Goal: Task Accomplishment & Management: Use online tool/utility

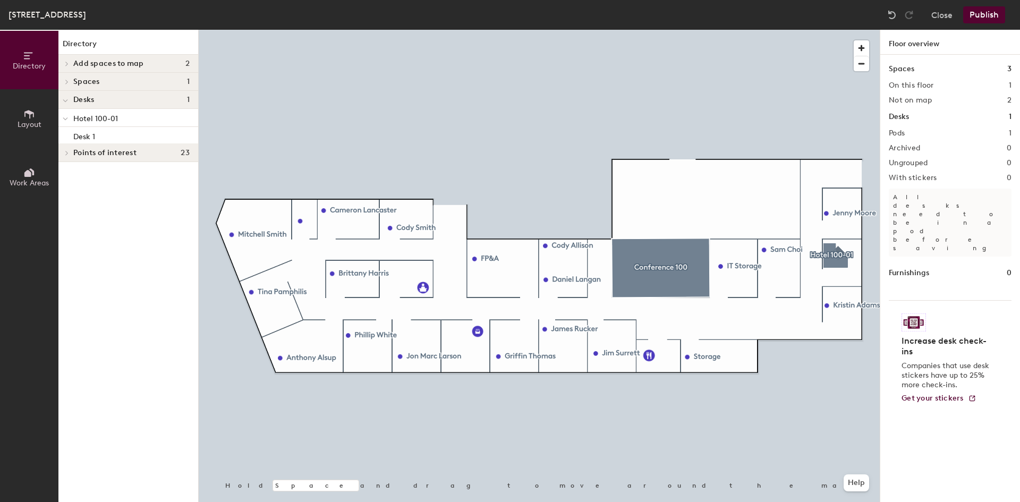
click at [64, 150] on span at bounding box center [66, 152] width 9 height 5
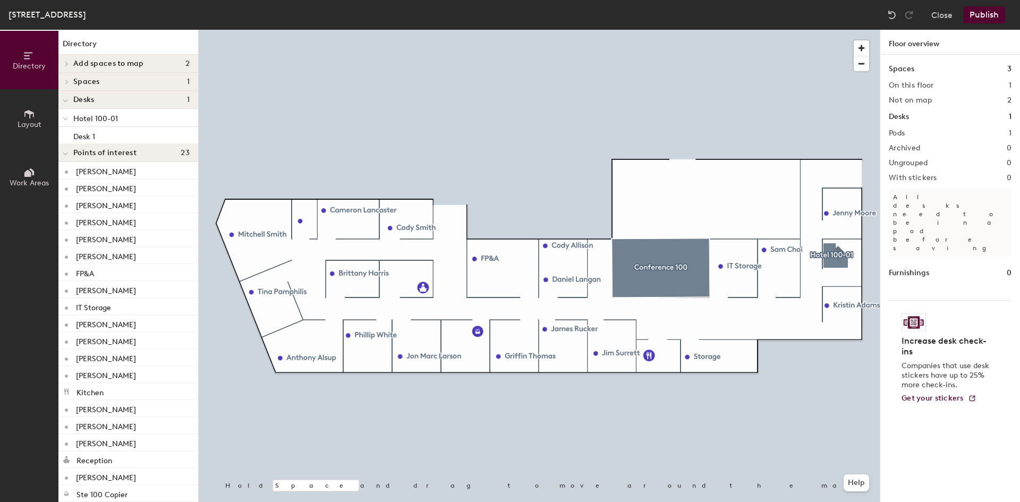
click at [26, 116] on icon at bounding box center [29, 114] width 12 height 12
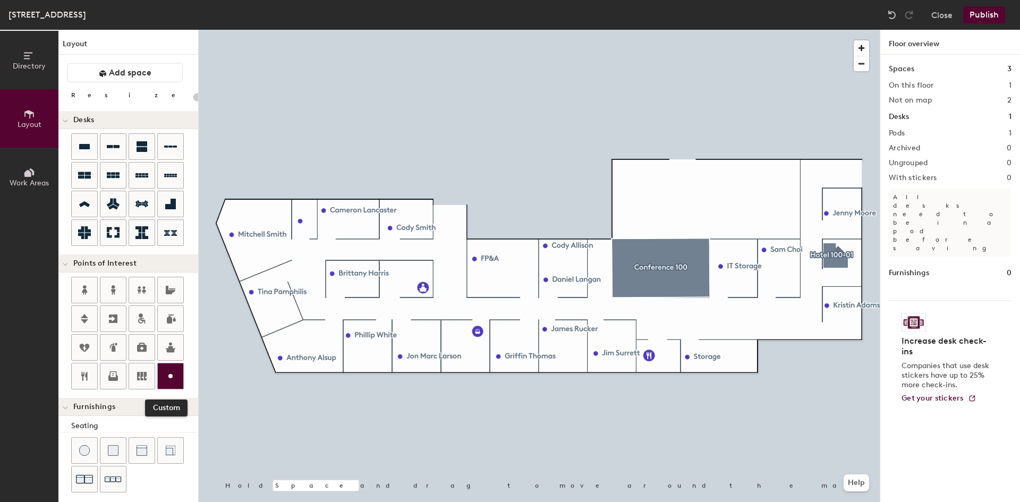
click at [173, 378] on icon at bounding box center [170, 376] width 13 height 13
click at [502, 307] on span "Done" at bounding box center [500, 304] width 31 height 18
click at [531, 305] on span "Delete" at bounding box center [519, 304] width 37 height 18
click at [941, 12] on button "Close" at bounding box center [941, 14] width 21 height 17
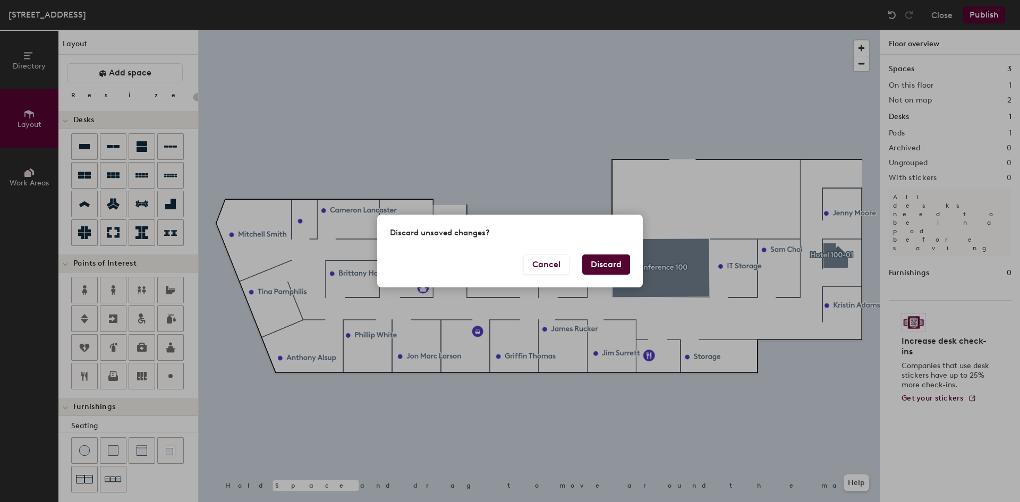
click at [617, 260] on button "Discard" at bounding box center [606, 264] width 48 height 20
type input "20"
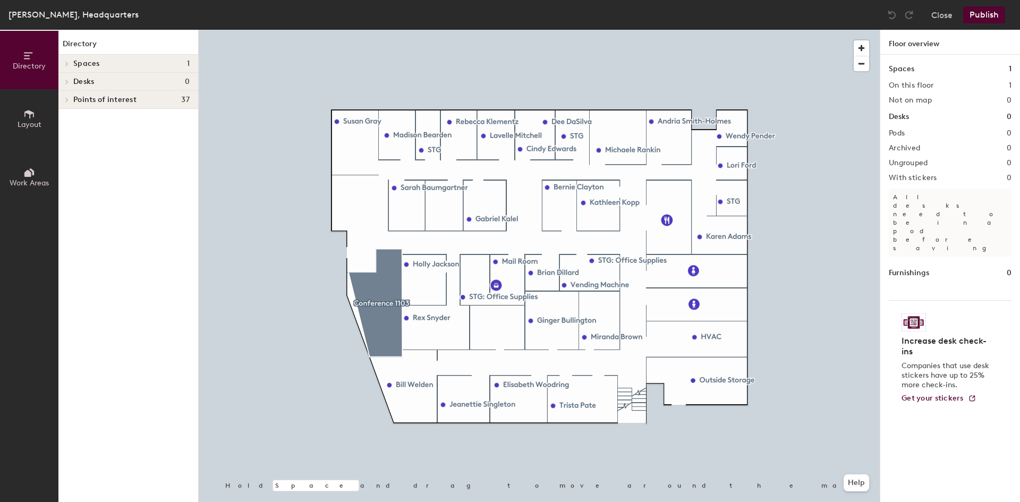
click at [33, 114] on icon at bounding box center [29, 114] width 10 height 8
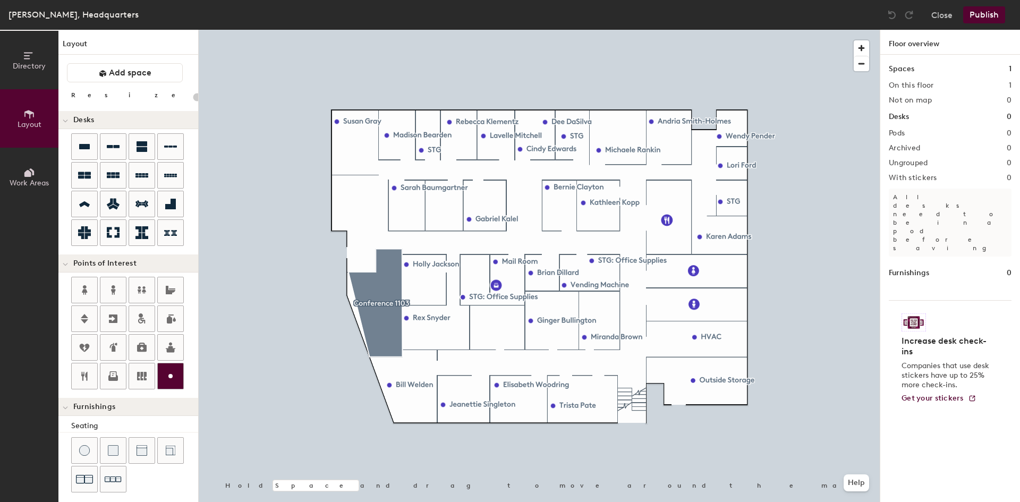
click at [180, 376] on div at bounding box center [170, 375] width 25 height 25
click at [942, 15] on button "Close" at bounding box center [941, 14] width 21 height 17
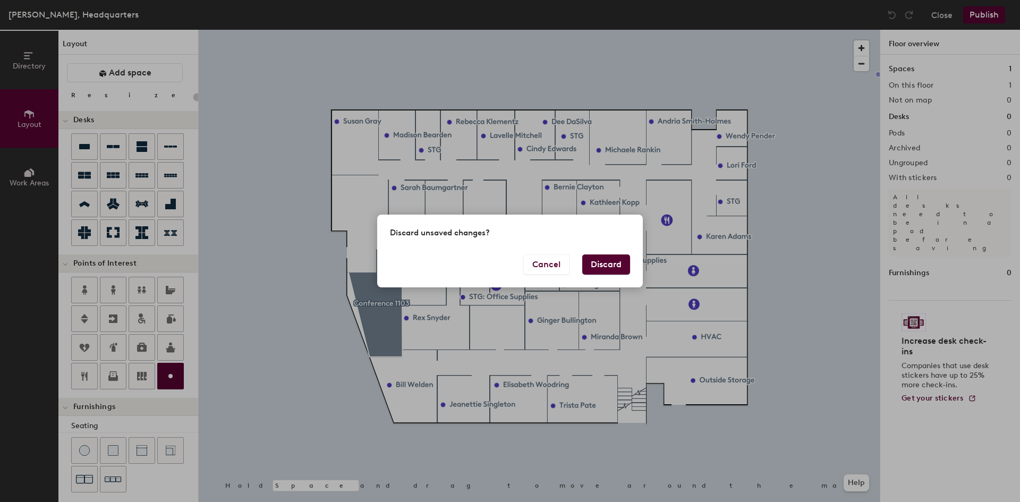
click at [600, 266] on button "Discard" at bounding box center [606, 264] width 48 height 20
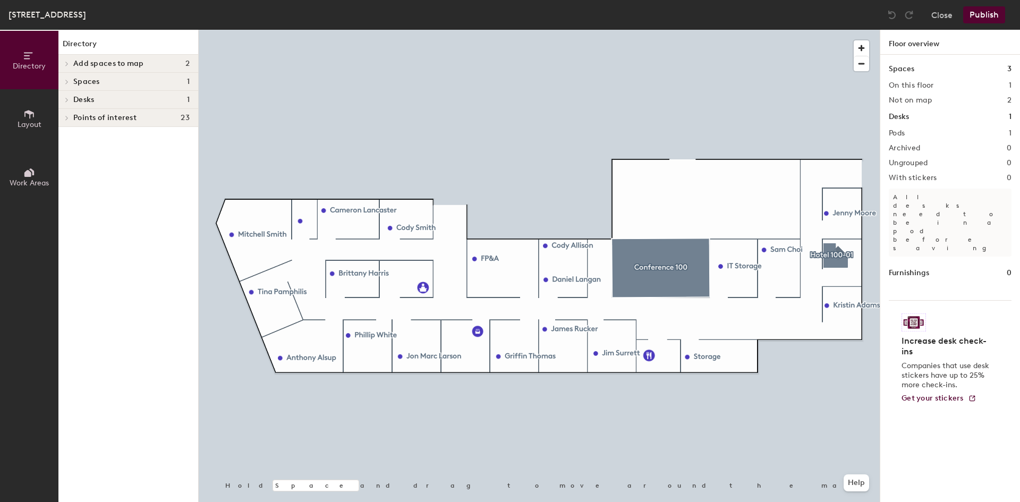
click at [65, 76] on div at bounding box center [65, 82] width 14 height 18
click at [59, 59] on div at bounding box center [65, 64] width 14 height 18
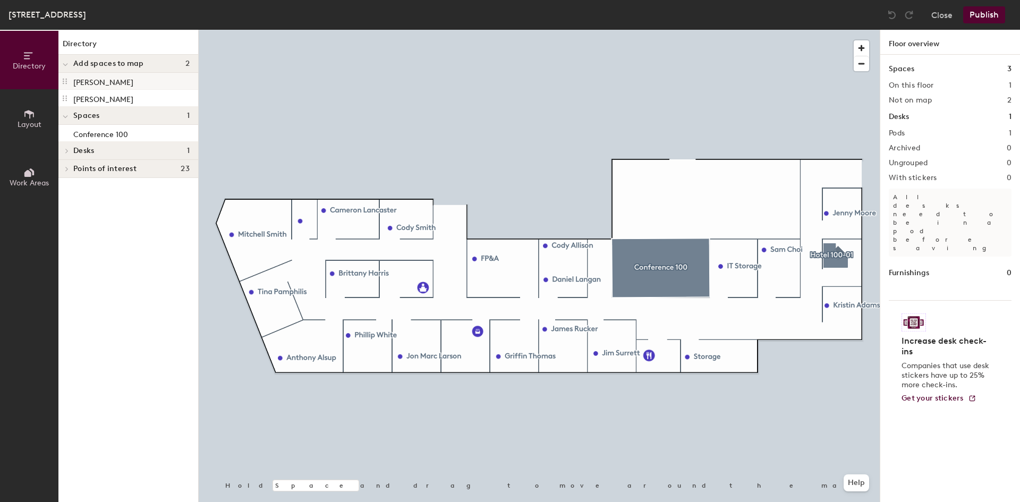
click at [103, 81] on div "[PERSON_NAME]" at bounding box center [128, 81] width 140 height 17
drag, startPoint x: 103, startPoint y: 81, endPoint x: 64, endPoint y: 79, distance: 39.3
click at [64, 79] on icon at bounding box center [65, 82] width 4 height 6
click at [189, 62] on span "2" at bounding box center [187, 63] width 4 height 8
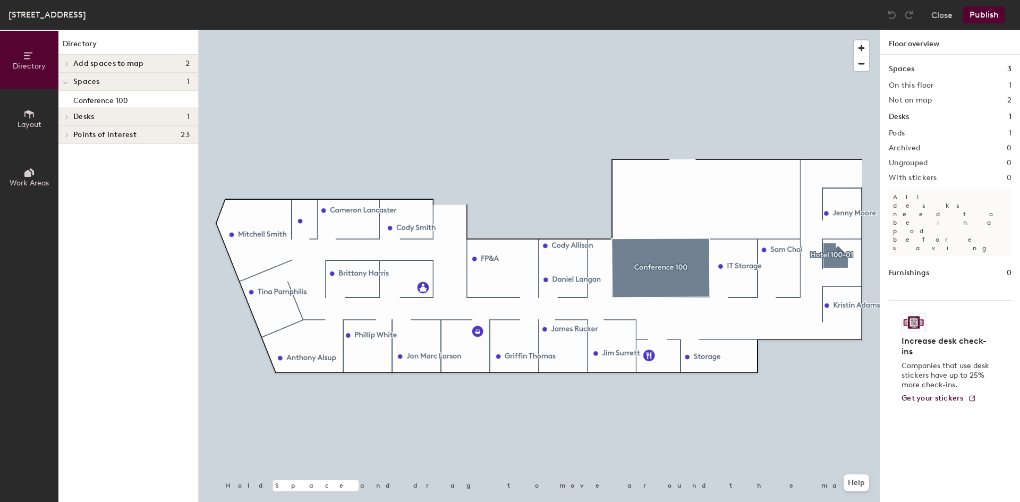
click at [189, 62] on span "2" at bounding box center [187, 63] width 4 height 8
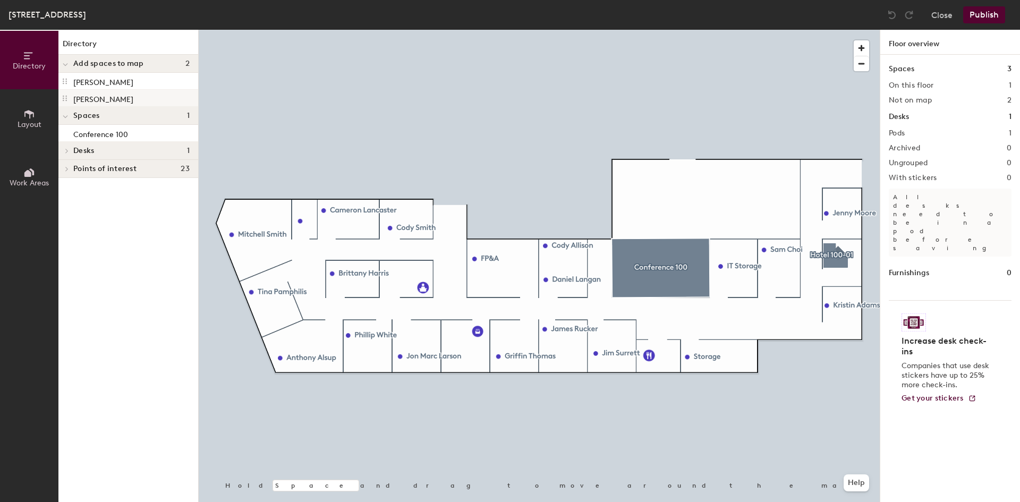
click at [81, 99] on p "[PERSON_NAME]" at bounding box center [103, 98] width 60 height 12
click at [106, 97] on div "[PERSON_NAME]" at bounding box center [128, 98] width 140 height 17
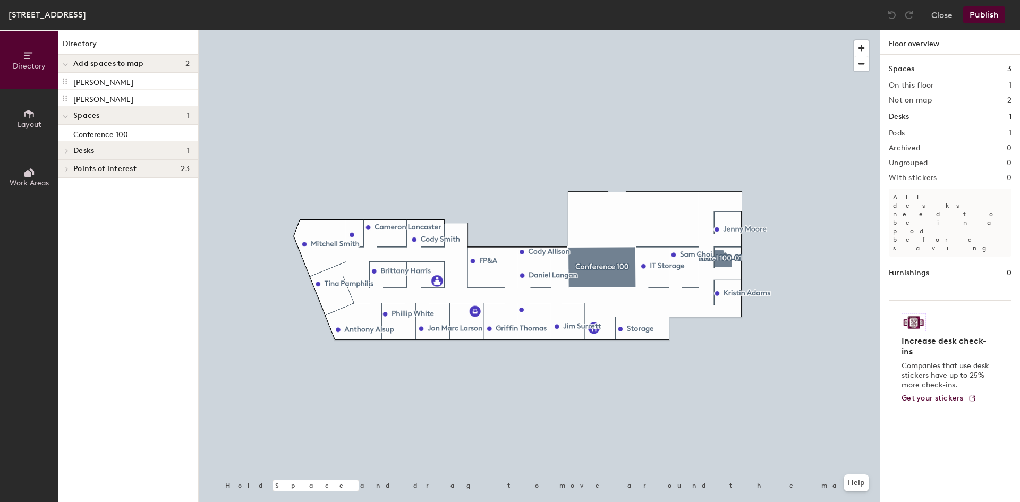
click at [908, 65] on h1 "Spaces" at bounding box center [901, 69] width 25 height 12
click at [934, 86] on div "On this floor 1" at bounding box center [950, 85] width 123 height 8
click at [920, 101] on h2 "Not on map" at bounding box center [910, 100] width 43 height 8
click at [1007, 101] on h2 "2" at bounding box center [1009, 100] width 4 height 8
click at [73, 79] on p "[PERSON_NAME]" at bounding box center [103, 81] width 60 height 12
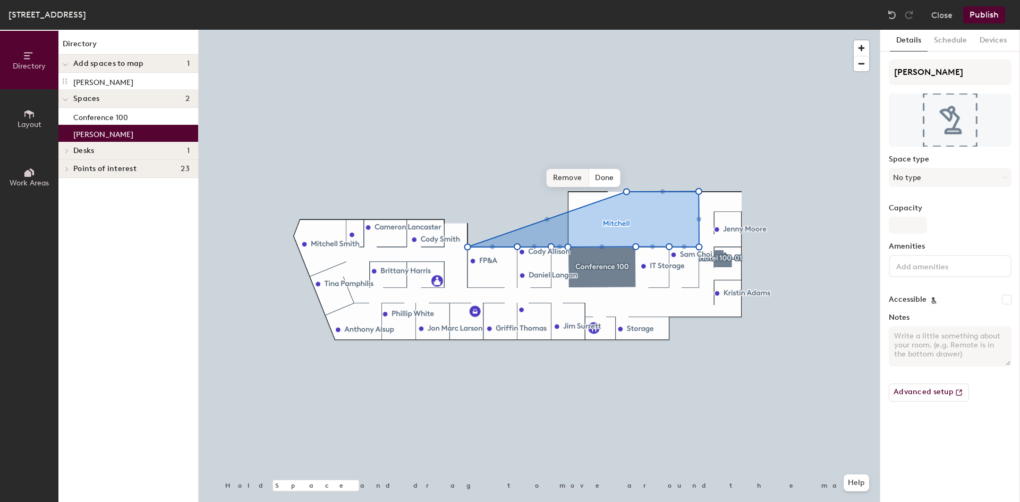
click at [562, 180] on span "Remove" at bounding box center [568, 178] width 42 height 18
click at [659, 173] on span "Done" at bounding box center [654, 178] width 31 height 18
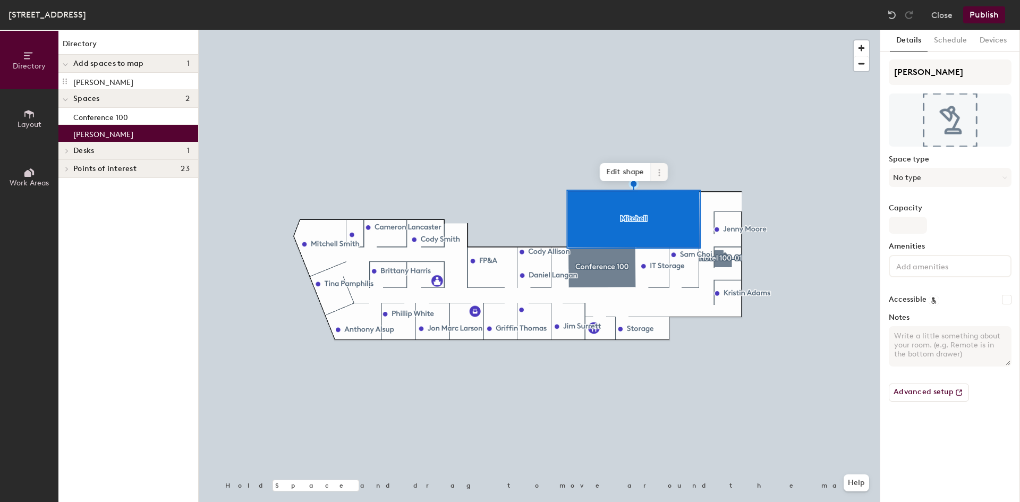
click at [660, 172] on span at bounding box center [659, 172] width 17 height 18
click at [660, 172] on icon at bounding box center [659, 173] width 2 height 2
click at [666, 237] on span "Delete" at bounding box center [697, 233] width 95 height 18
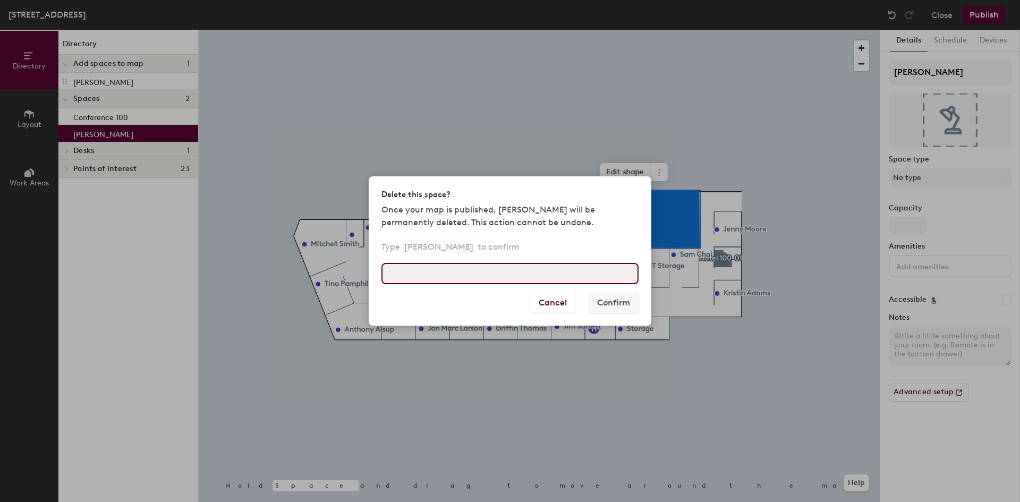
click at [483, 273] on input at bounding box center [509, 273] width 257 height 21
type input "[PERSON_NAME]"
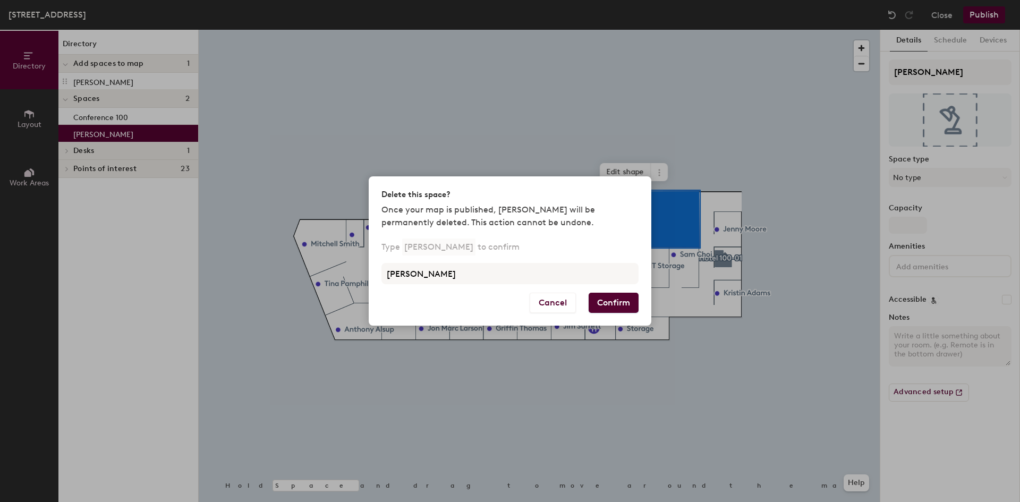
click at [606, 308] on button "Confirm" at bounding box center [614, 303] width 50 height 20
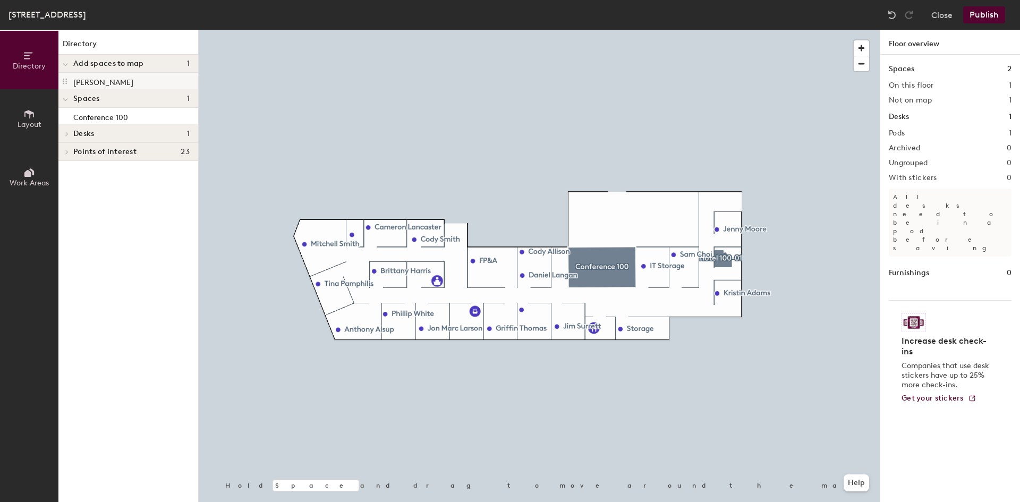
click at [76, 83] on p "[PERSON_NAME]" at bounding box center [103, 81] width 60 height 12
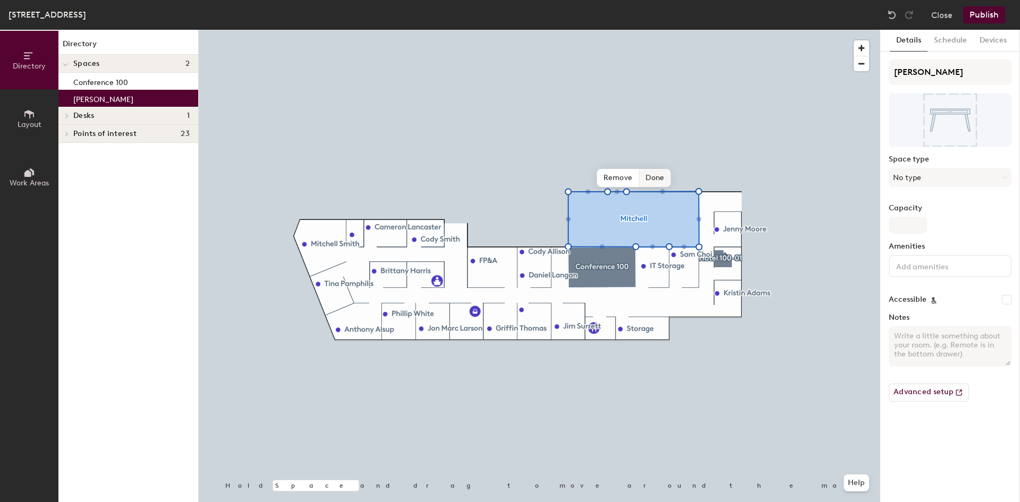
click at [658, 174] on span "Done" at bounding box center [654, 178] width 31 height 18
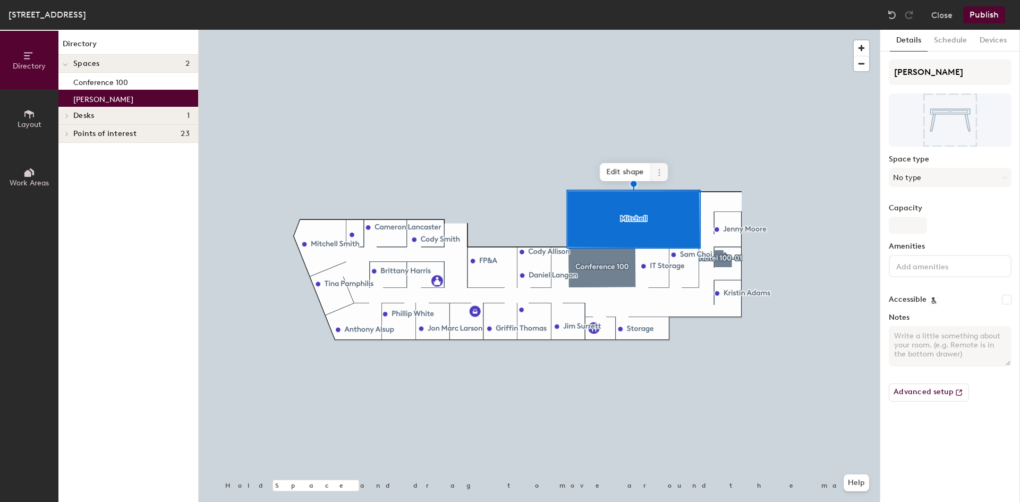
click at [663, 172] on icon at bounding box center [659, 172] width 8 height 8
click at [659, 239] on span "Delete" at bounding box center [697, 233] width 95 height 18
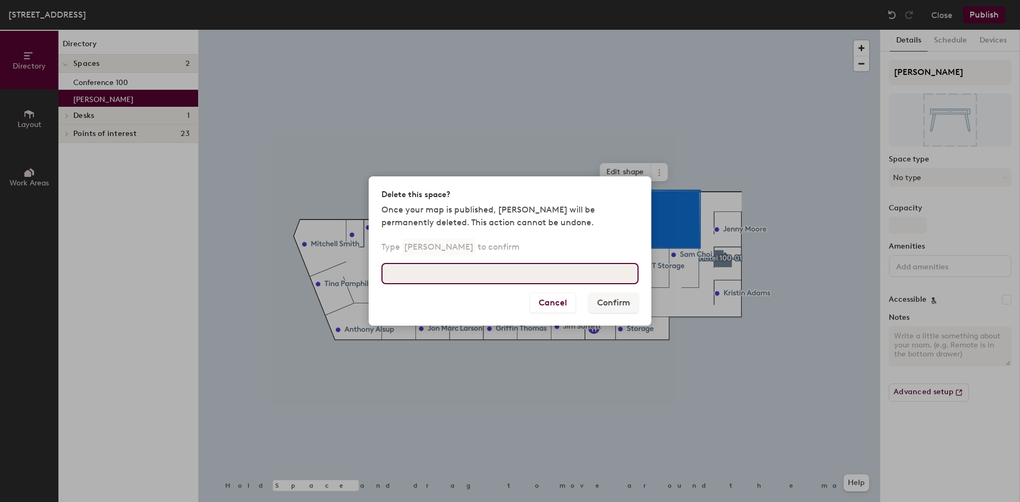
click at [480, 281] on input at bounding box center [509, 273] width 257 height 21
type input "[PERSON_NAME]"
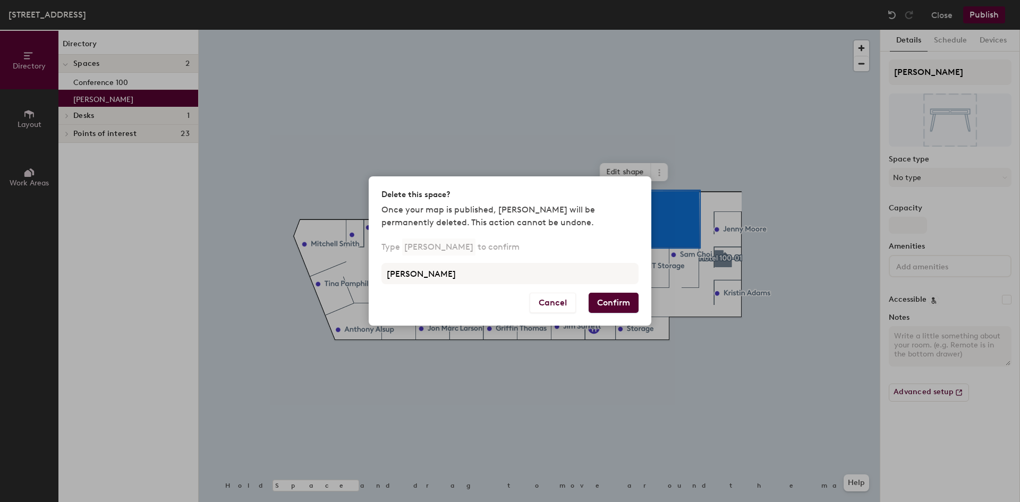
click at [607, 301] on button "Confirm" at bounding box center [614, 303] width 50 height 20
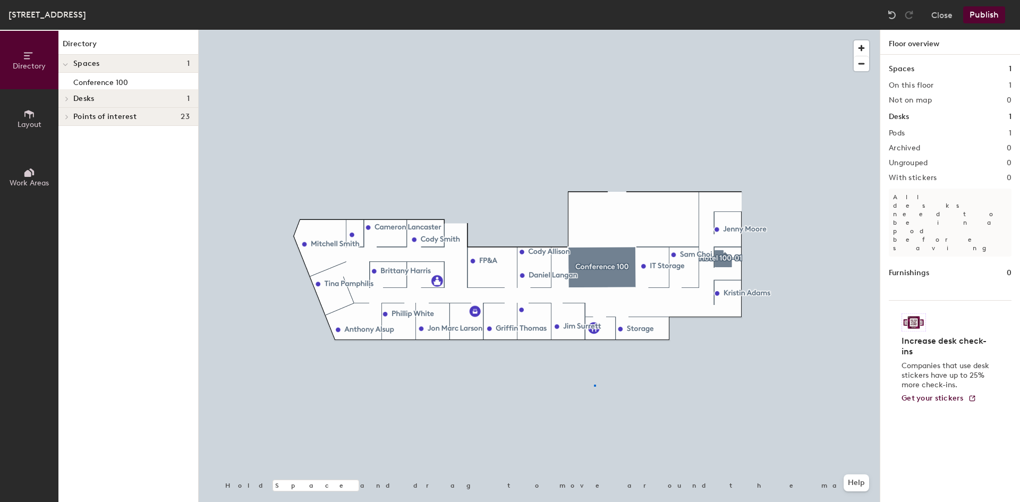
click at [594, 30] on div at bounding box center [539, 30] width 681 height 0
click at [993, 10] on button "Publish" at bounding box center [984, 14] width 42 height 17
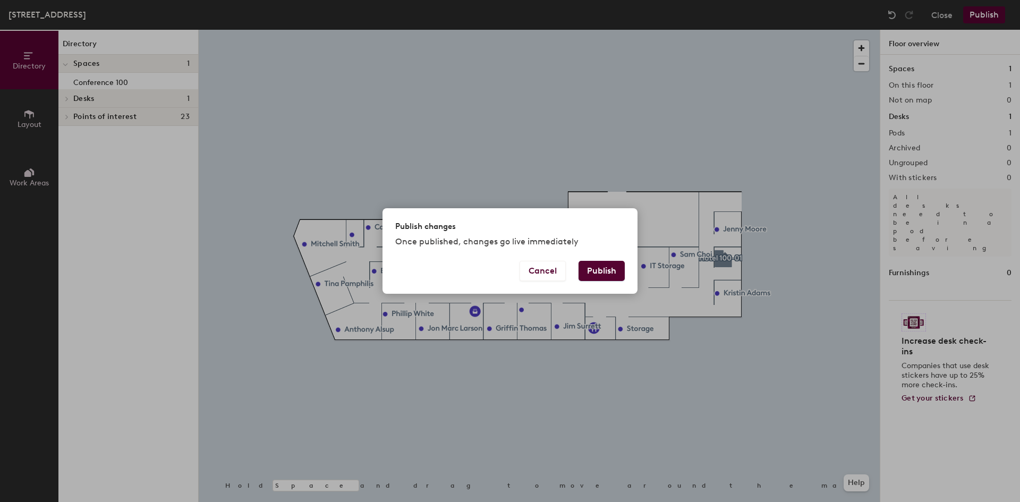
click at [605, 265] on button "Publish" at bounding box center [602, 271] width 46 height 20
